Goal: Book appointment/travel/reservation

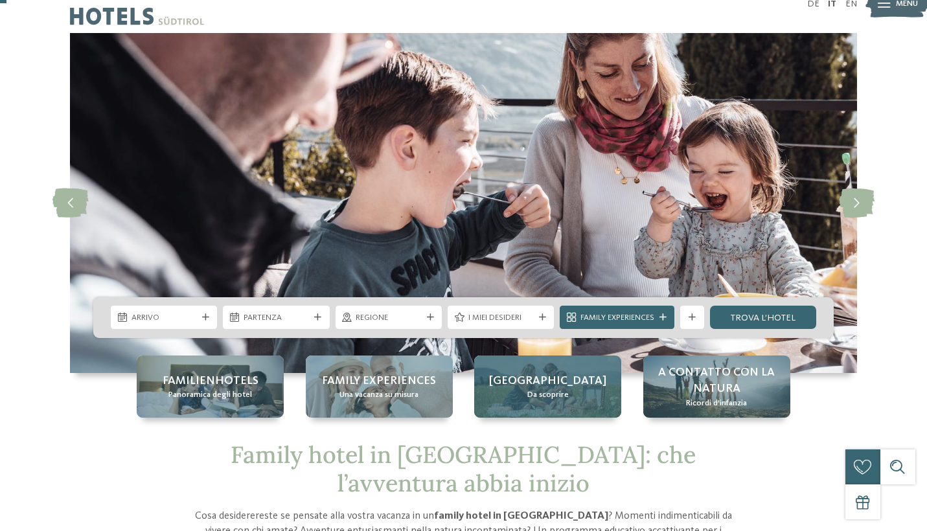
scroll to position [23, 0]
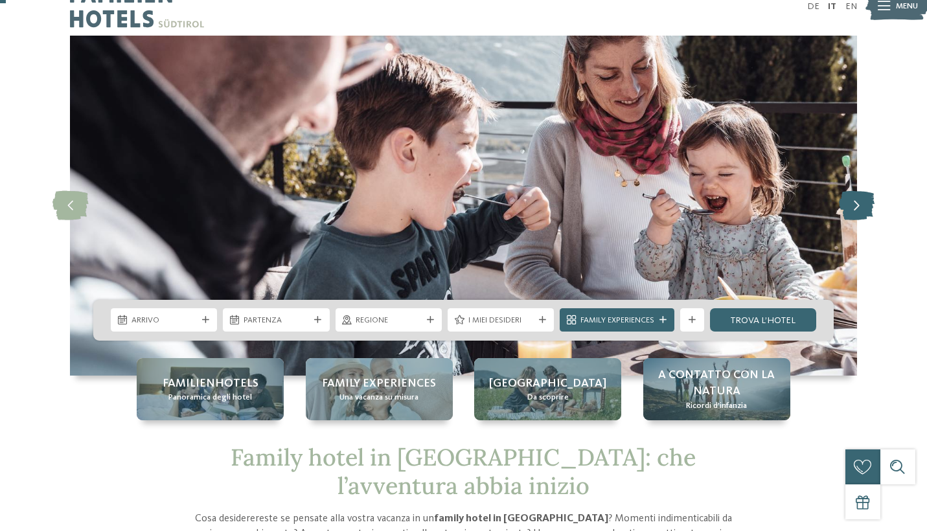
click at [863, 210] on icon at bounding box center [857, 205] width 36 height 29
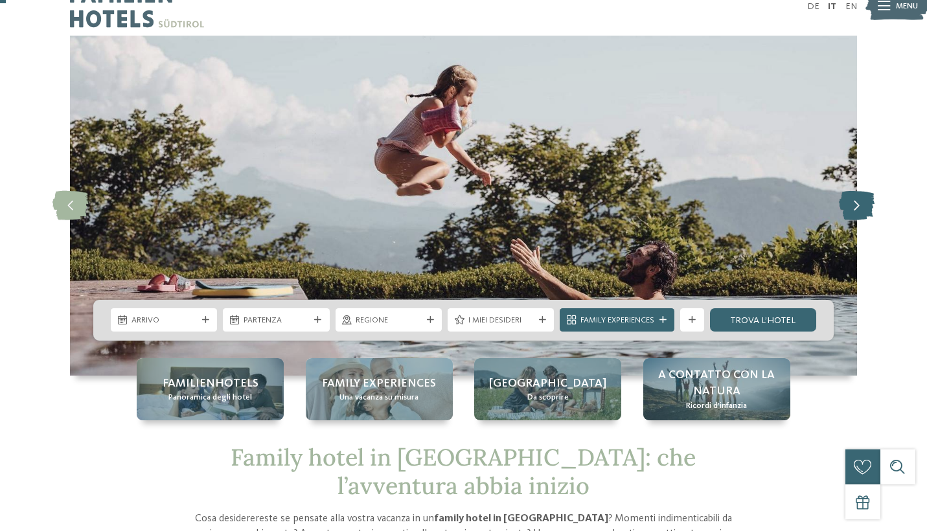
click at [863, 210] on icon at bounding box center [857, 205] width 36 height 29
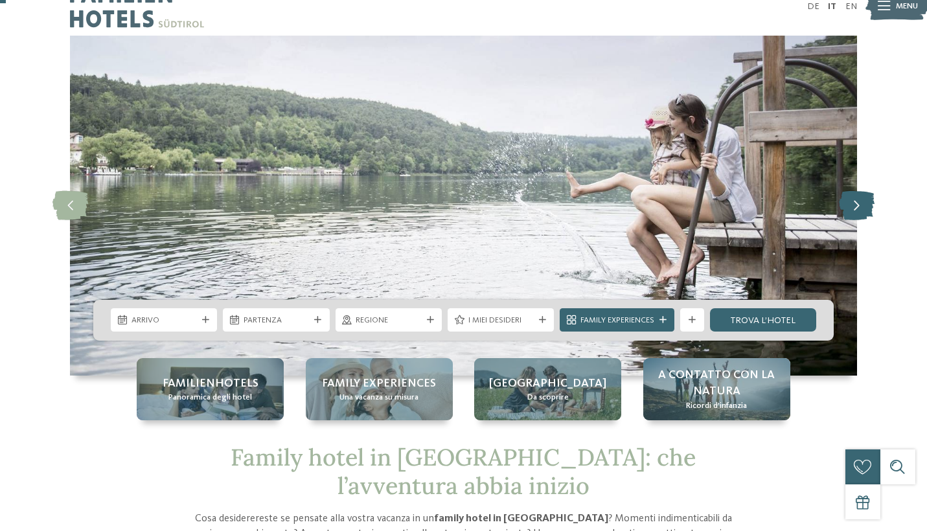
click at [863, 210] on icon at bounding box center [857, 205] width 36 height 29
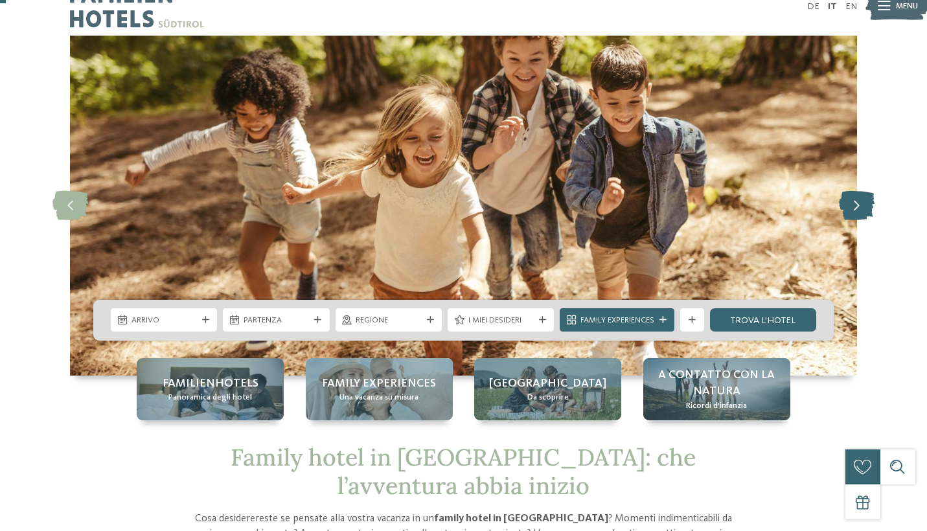
click at [863, 210] on icon at bounding box center [857, 205] width 36 height 29
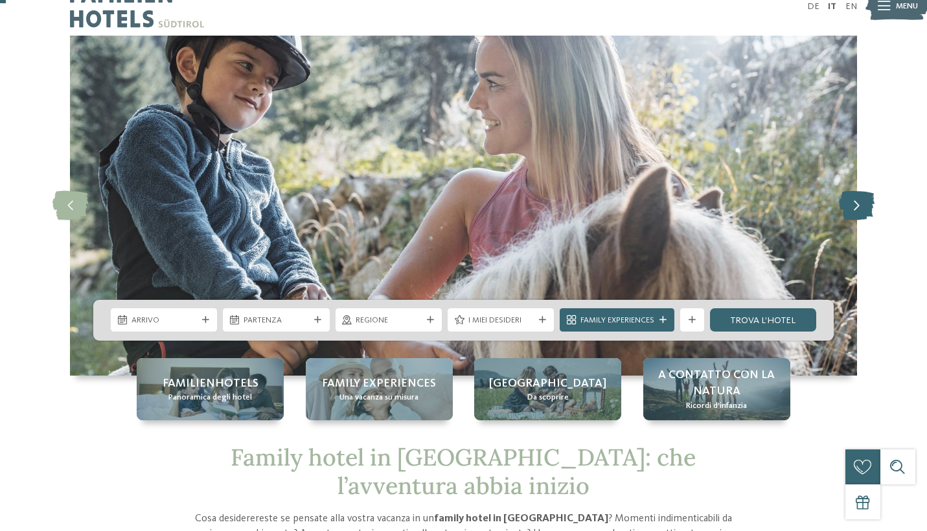
click at [863, 210] on icon at bounding box center [857, 205] width 36 height 29
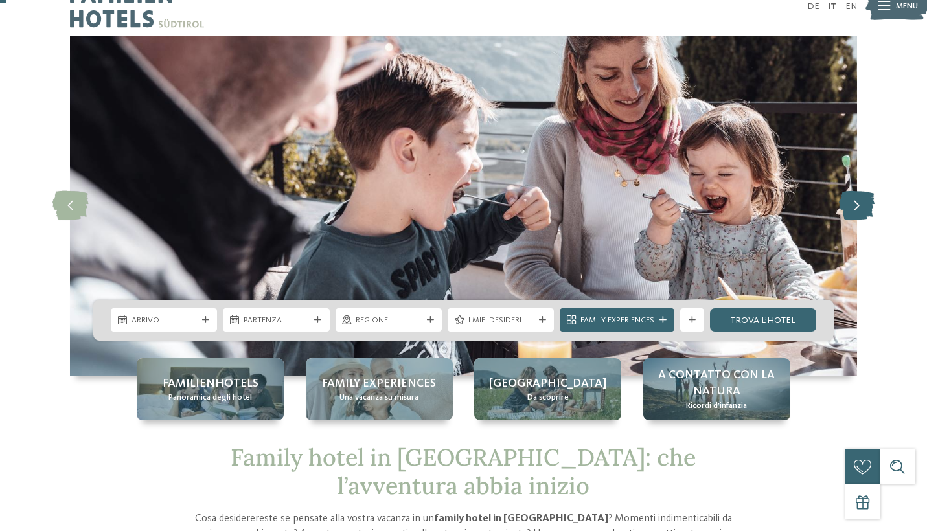
click at [863, 210] on icon at bounding box center [857, 205] width 36 height 29
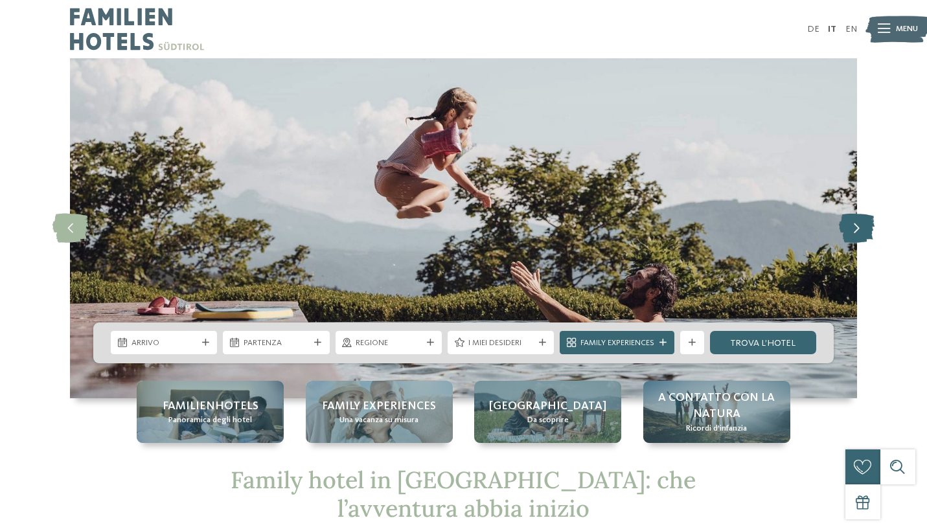
scroll to position [0, 0]
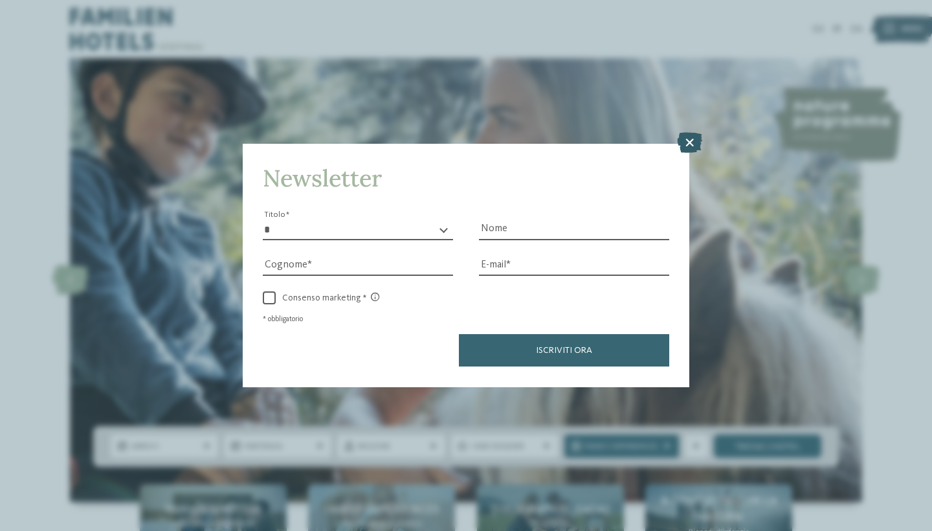
click at [689, 133] on icon at bounding box center [689, 143] width 25 height 21
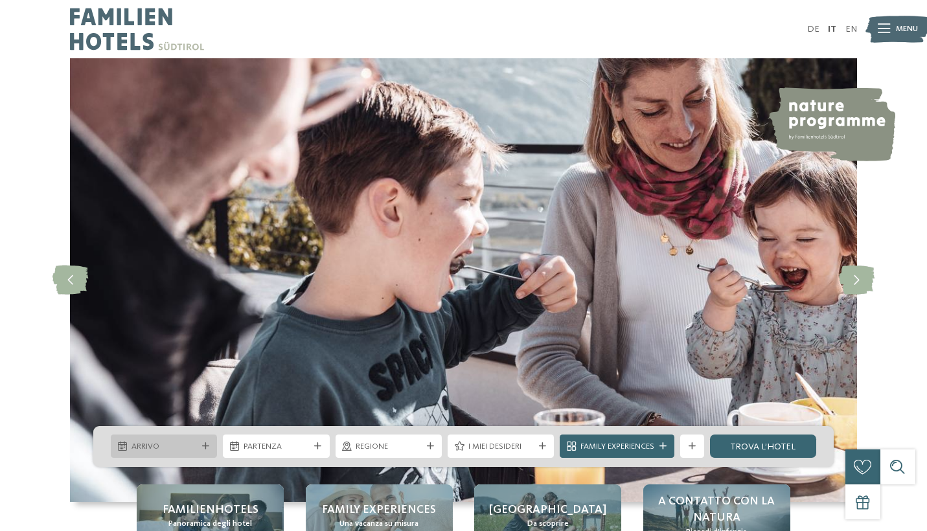
click at [205, 446] on icon at bounding box center [205, 446] width 7 height 7
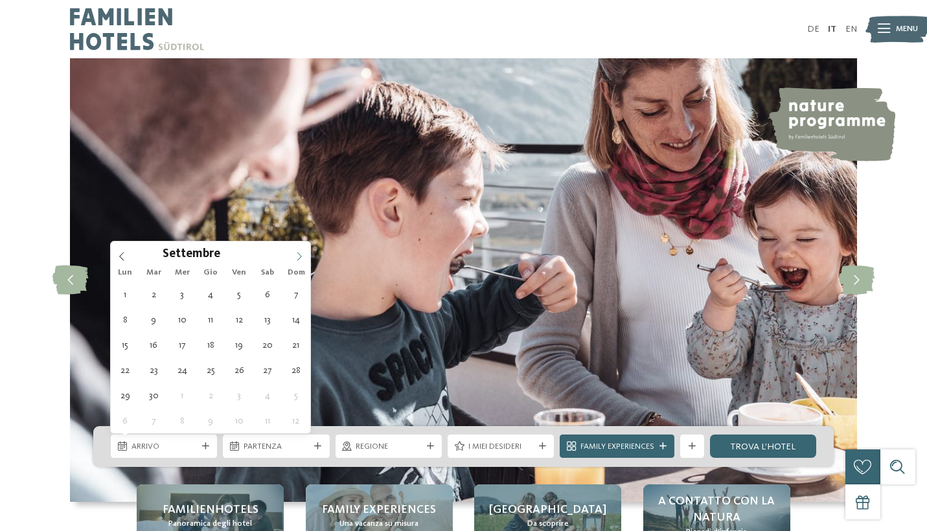
click at [295, 252] on icon at bounding box center [299, 256] width 9 height 9
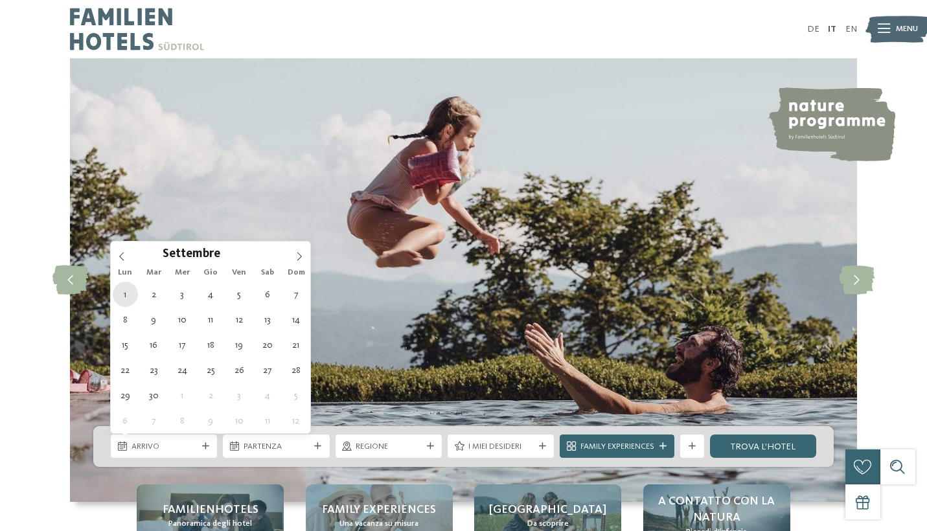
type div "01.09.2025"
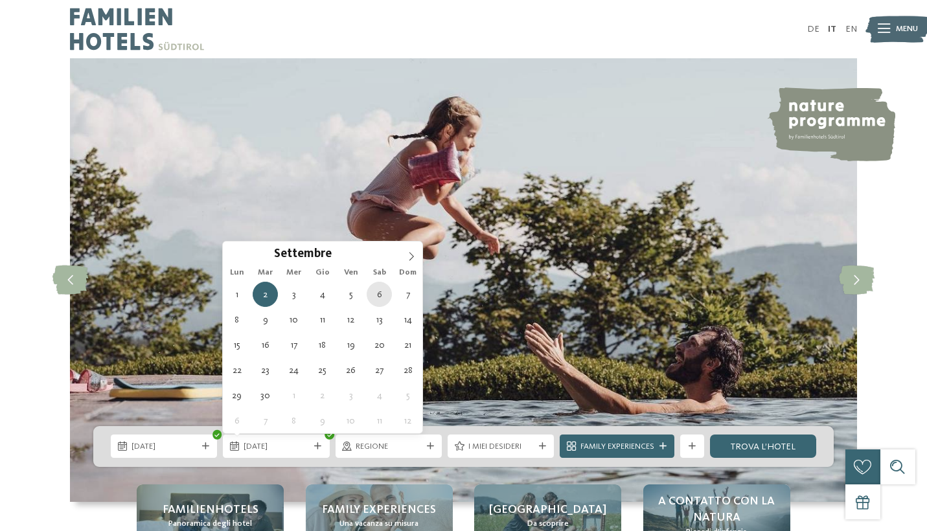
type div "06.09.2025"
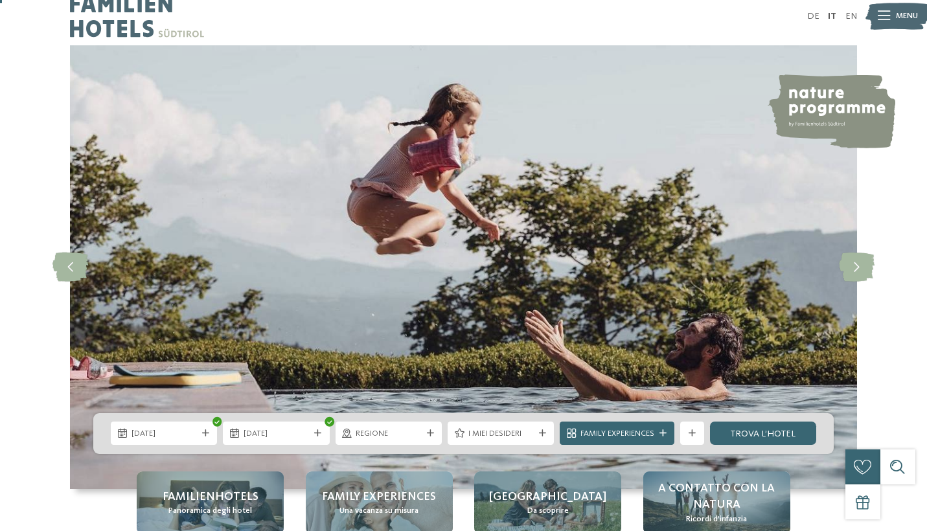
scroll to position [14, 0]
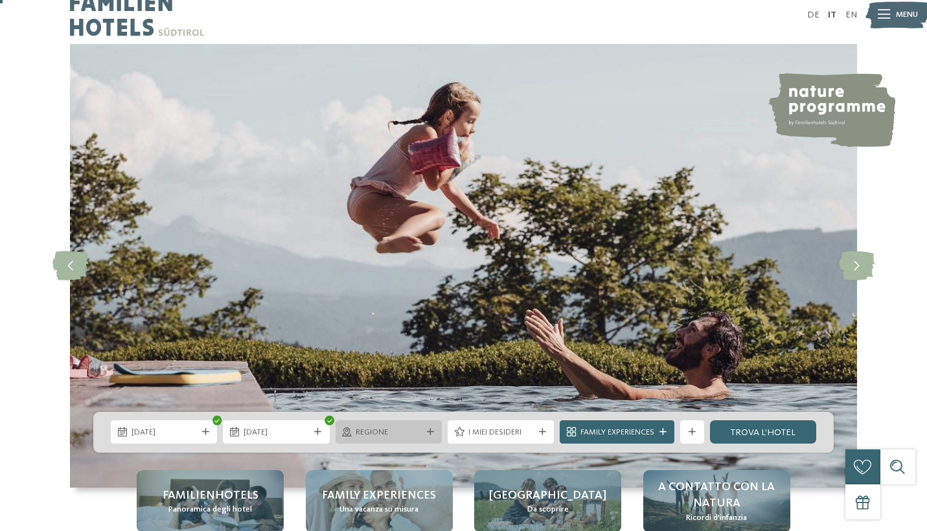
click at [413, 436] on span "Regione" at bounding box center [388, 433] width 65 height 12
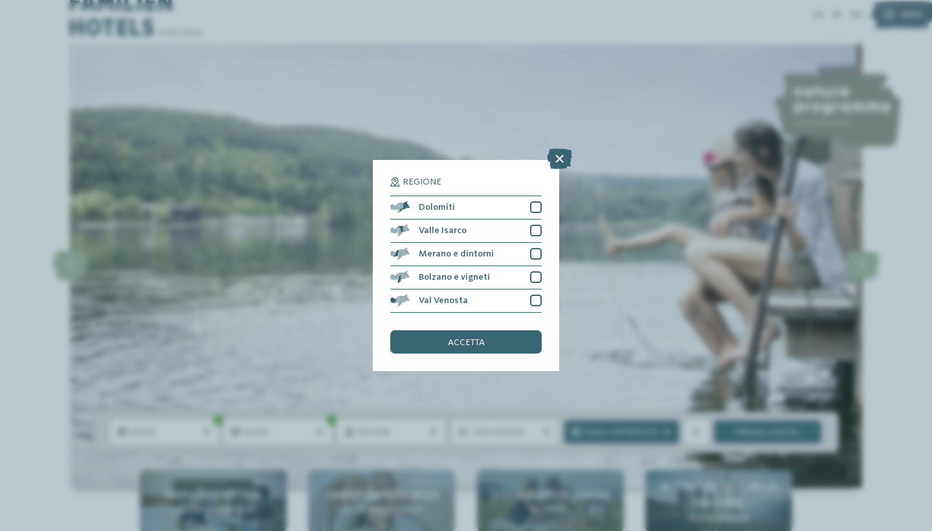
click at [356, 335] on div "Regione Dolomiti" at bounding box center [466, 265] width 932 height 531
